Goal: Navigation & Orientation: Understand site structure

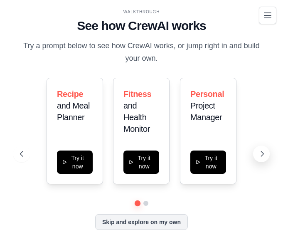
click at [260, 156] on icon at bounding box center [262, 154] width 8 height 8
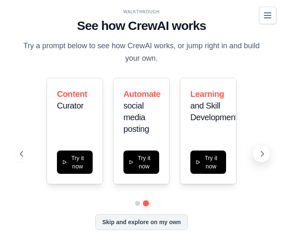
click at [262, 155] on icon at bounding box center [262, 153] width 2 height 5
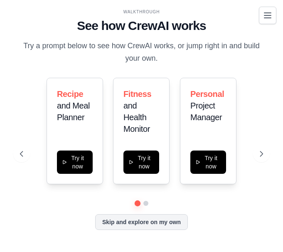
click at [158, 229] on div "Skip and explore on my own" at bounding box center [141, 222] width 243 height 16
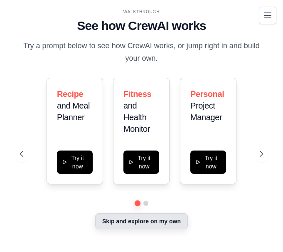
click at [136, 219] on button "Skip and explore on my own" at bounding box center [141, 221] width 93 height 16
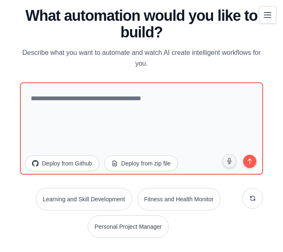
click at [275, 15] on button "Toggle navigation" at bounding box center [267, 14] width 17 height 17
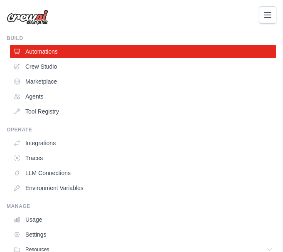
click at [265, 20] on button "Toggle navigation" at bounding box center [267, 14] width 17 height 17
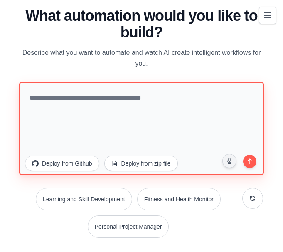
click at [79, 97] on textarea at bounding box center [142, 128] width 246 height 93
